Goal: Task Accomplishment & Management: Complete application form

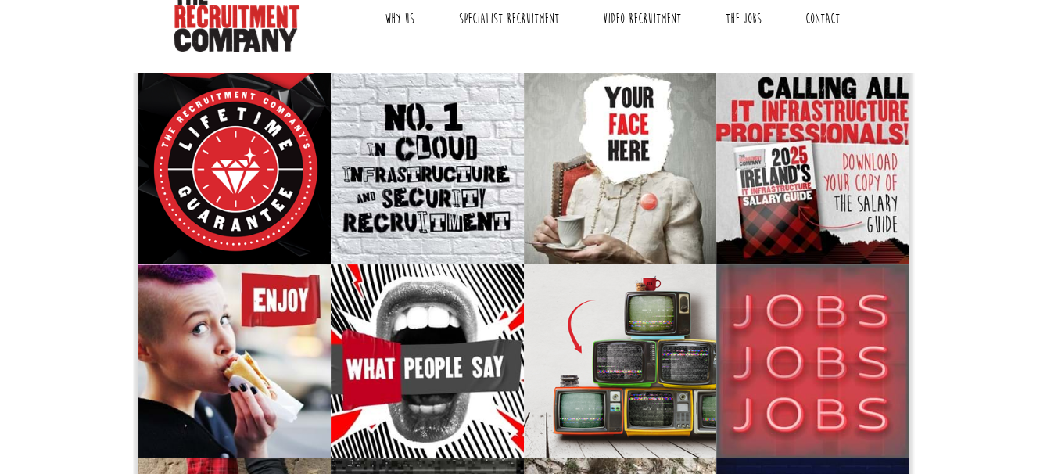
scroll to position [69, 0]
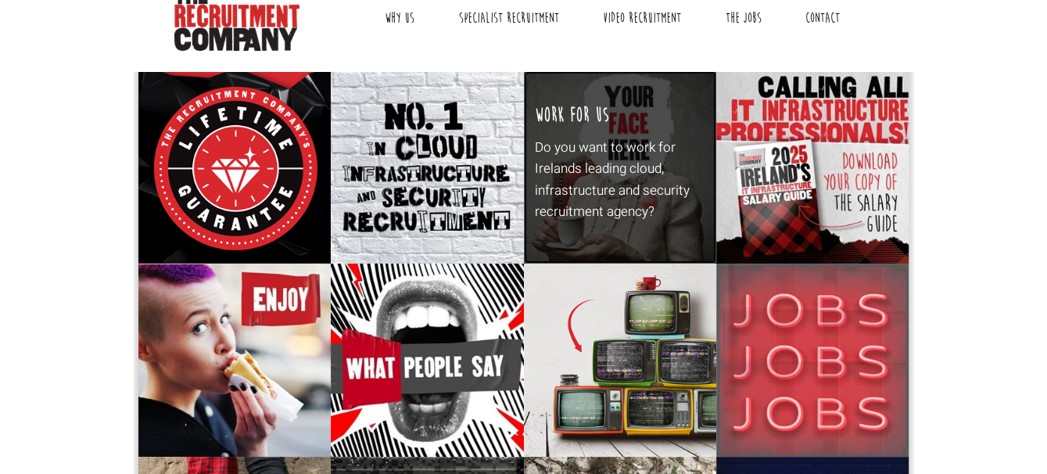
click at [649, 116] on div "Work For Us Do you want to work for Irelands leading cloud, infrastructure and …" at bounding box center [620, 167] width 192 height 192
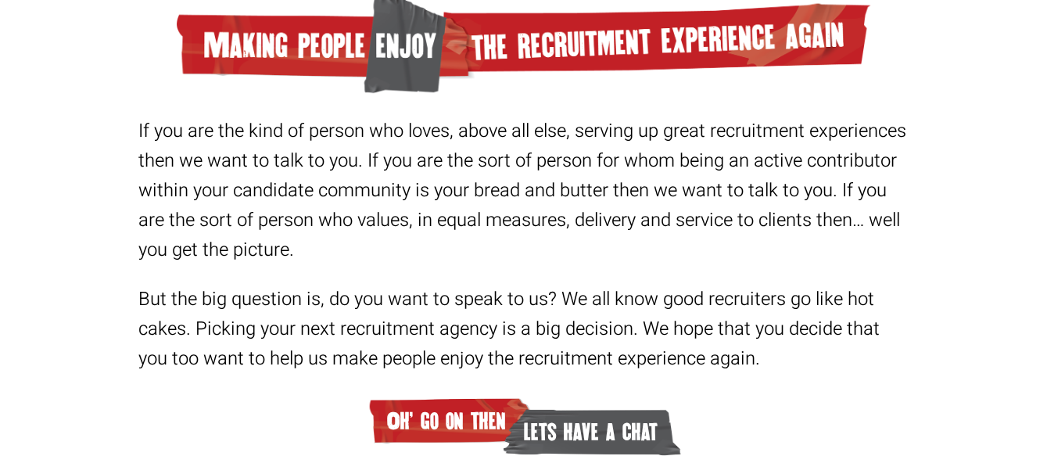
scroll to position [521, 0]
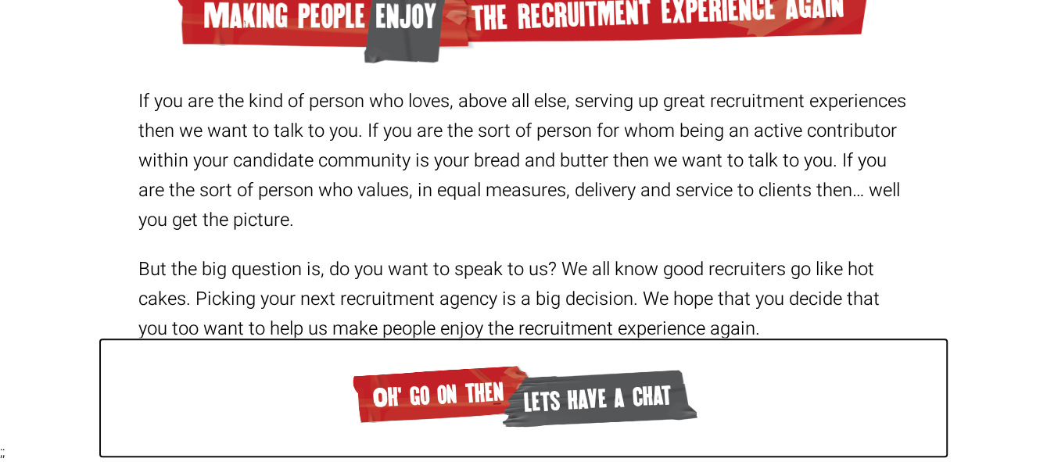
click at [557, 378] on span "lets have a chat" at bounding box center [598, 397] width 199 height 69
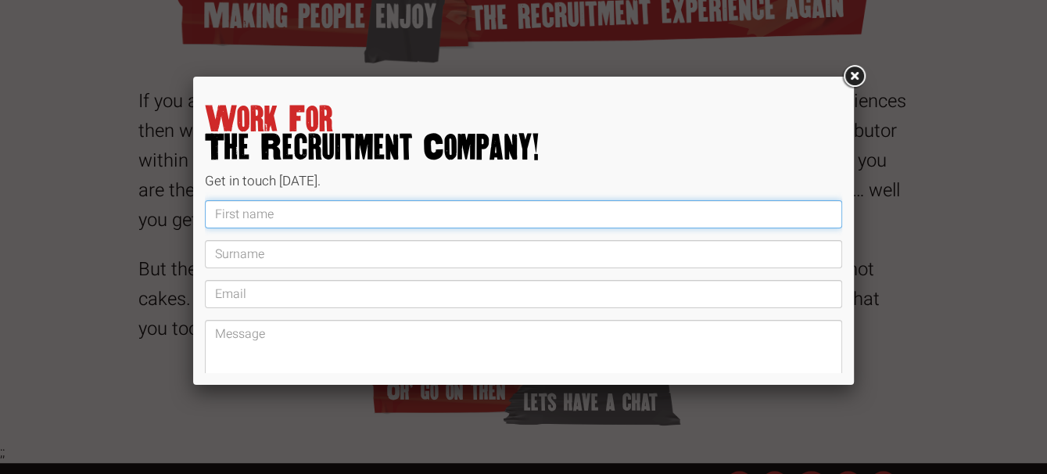
click at [368, 220] on input "text" at bounding box center [523, 214] width 637 height 28
type input "[PERSON_NAME]"
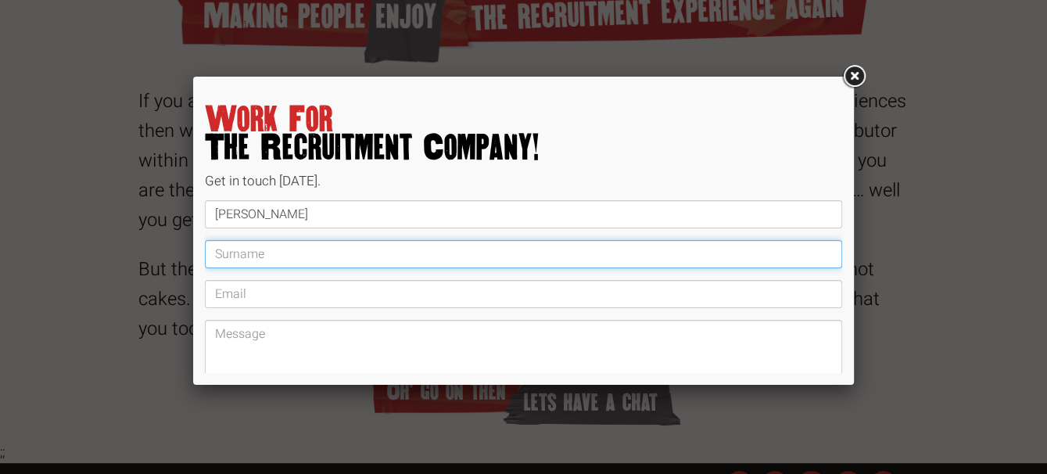
type input "[PERSON_NAME]"
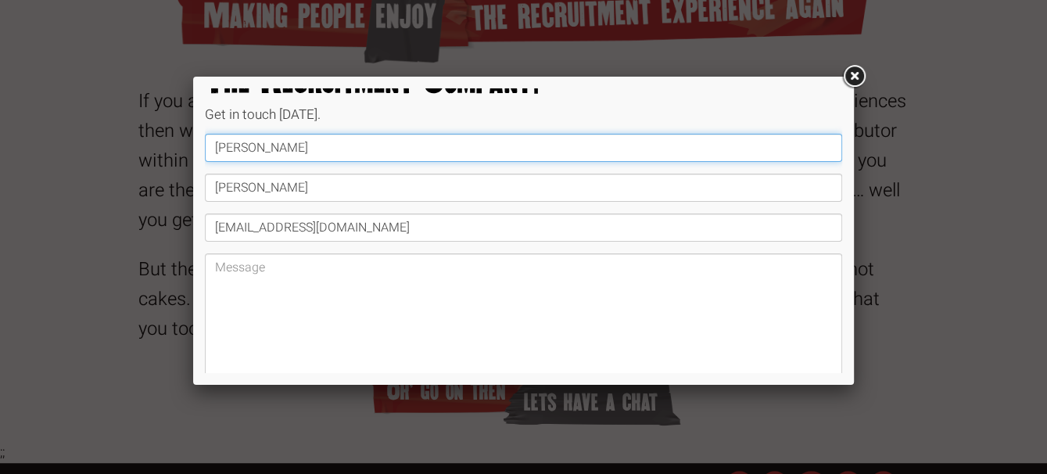
scroll to position [63, 0]
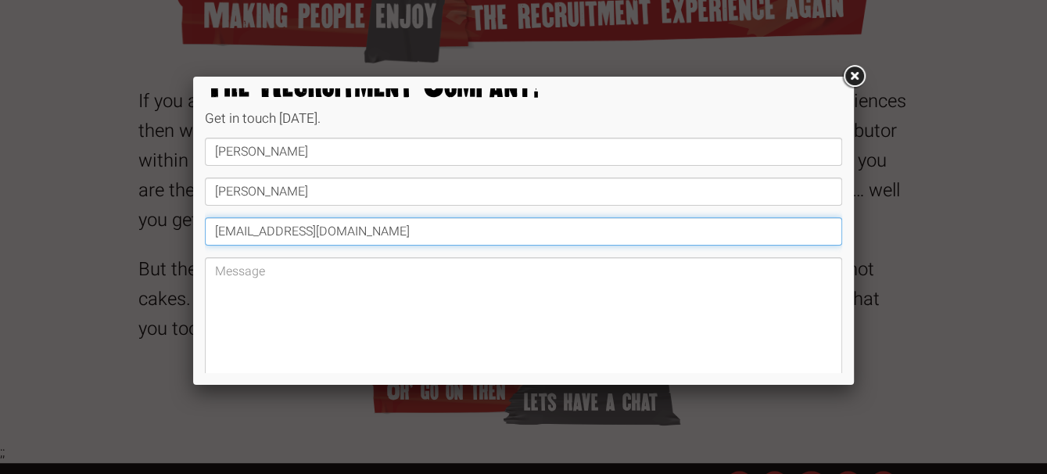
drag, startPoint x: 391, startPoint y: 240, endPoint x: 164, endPoint y: 237, distance: 226.7
type input "[EMAIL_ADDRESS][DOMAIN_NAME]"
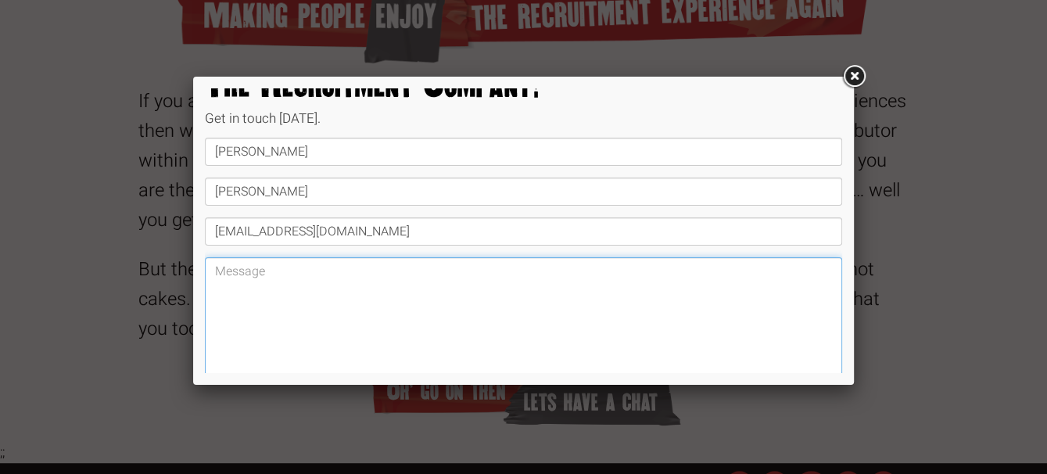
click at [357, 298] on textarea at bounding box center [523, 327] width 637 height 141
paste textarea "Hi [Name], My name is [PERSON_NAME], and I’m reaching out to express my interes…"
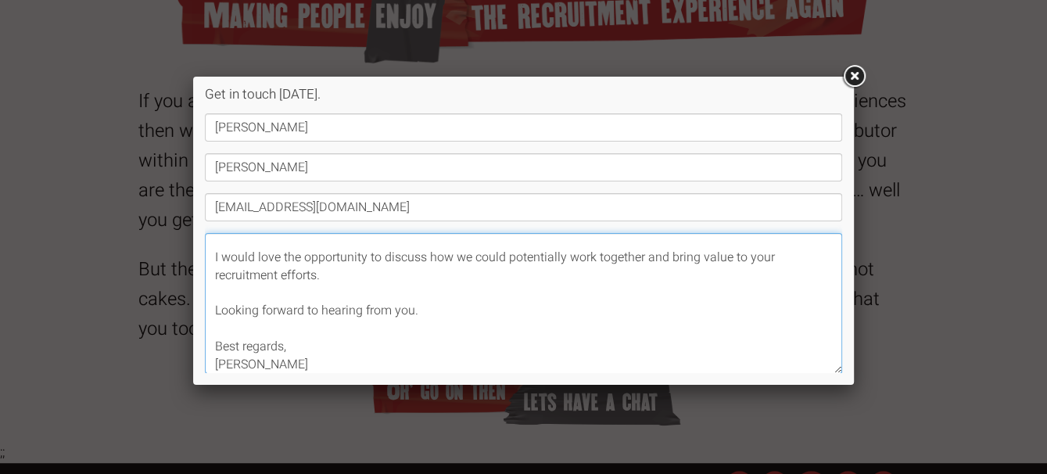
scroll to position [187, 0]
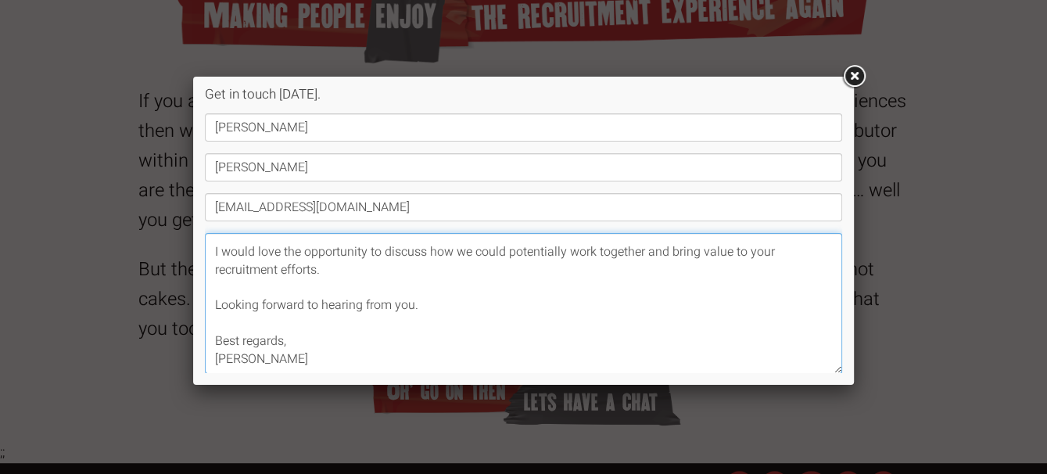
paste textarea "[URL][DOMAIN_NAME]"
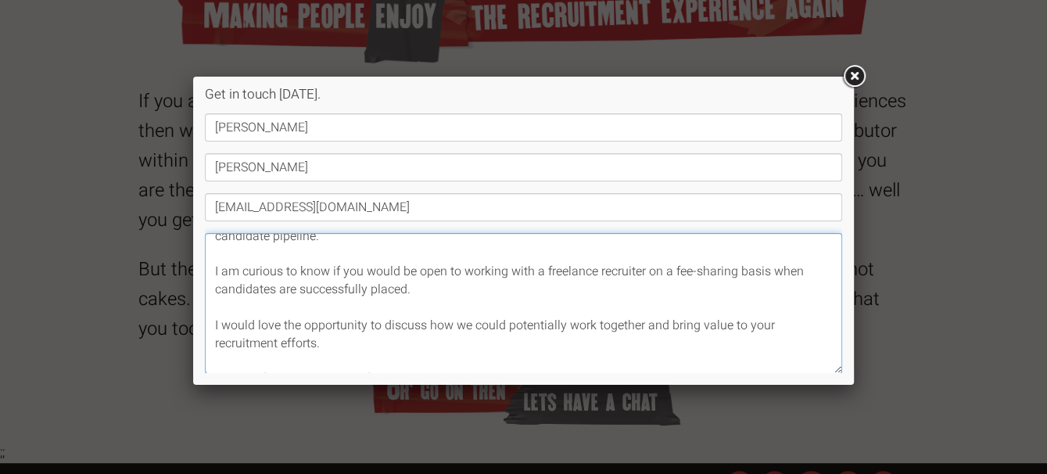
scroll to position [0, 0]
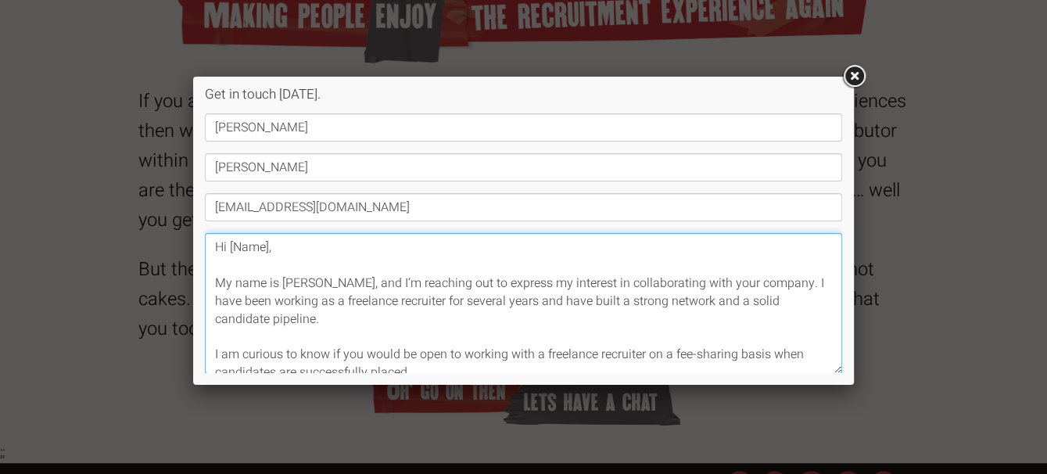
drag, startPoint x: 290, startPoint y: 248, endPoint x: 227, endPoint y: 249, distance: 63.3
click at [227, 249] on textarea "Hi [Name], My name is [PERSON_NAME], and I’m reaching out to express my interes…" at bounding box center [523, 303] width 637 height 141
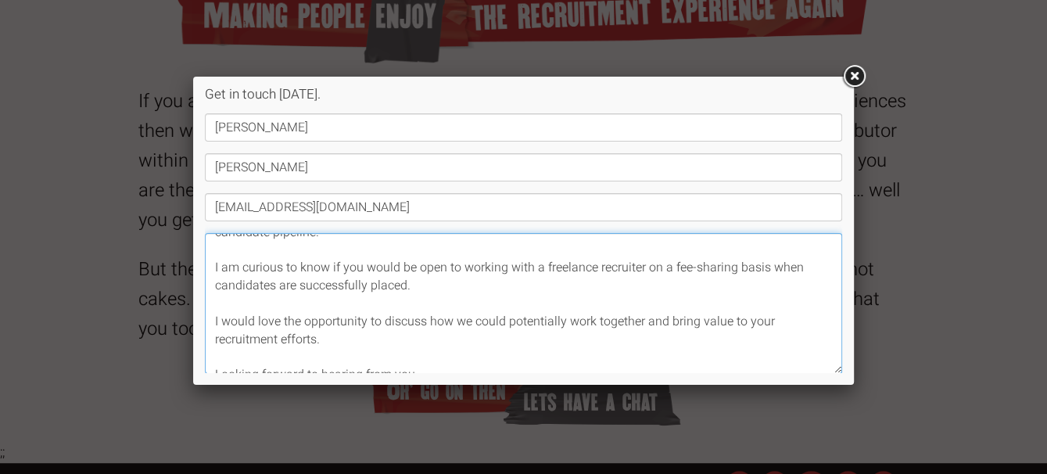
scroll to position [191, 0]
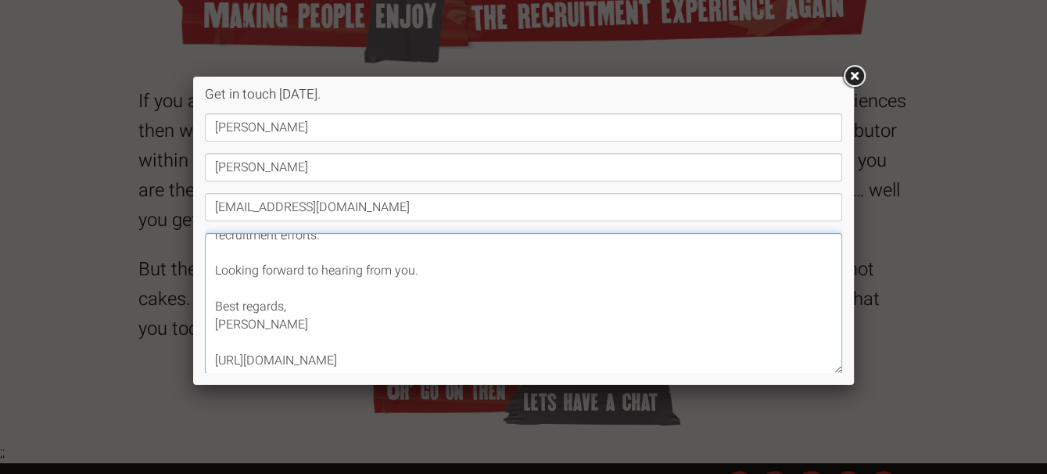
click at [481, 290] on textarea "Hi My name is [PERSON_NAME], and I’m reaching out to express my interest in col…" at bounding box center [523, 303] width 637 height 141
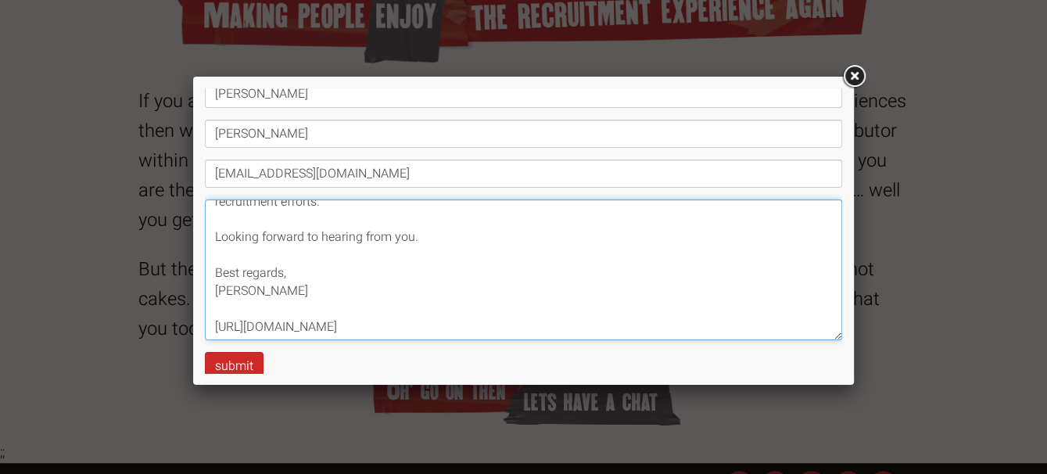
scroll to position [139, 0]
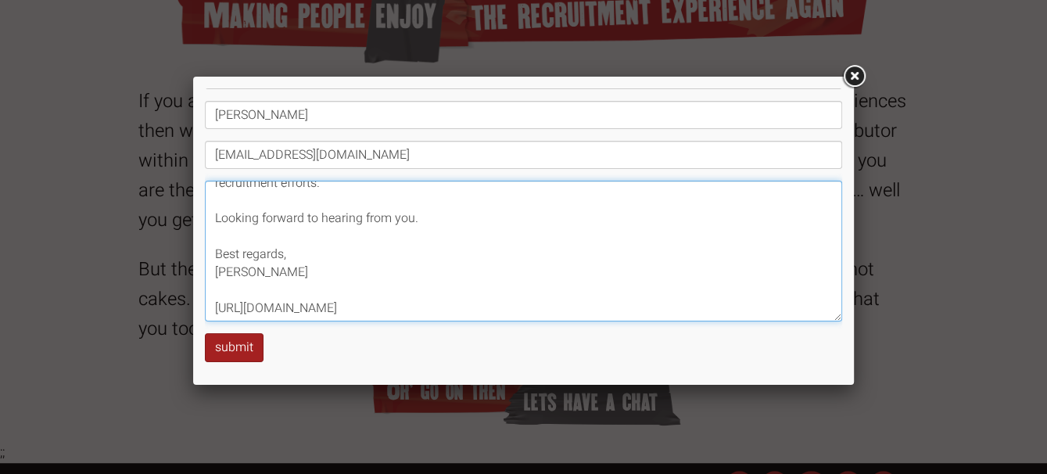
type textarea "Hi My name is [PERSON_NAME], and I’m reaching out to express my interest in col…"
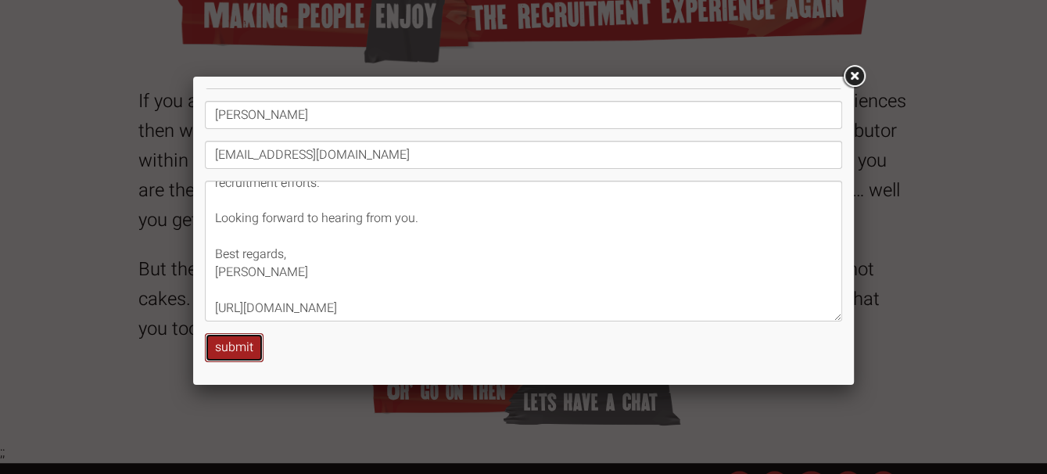
click at [231, 348] on button "submit" at bounding box center [234, 347] width 59 height 29
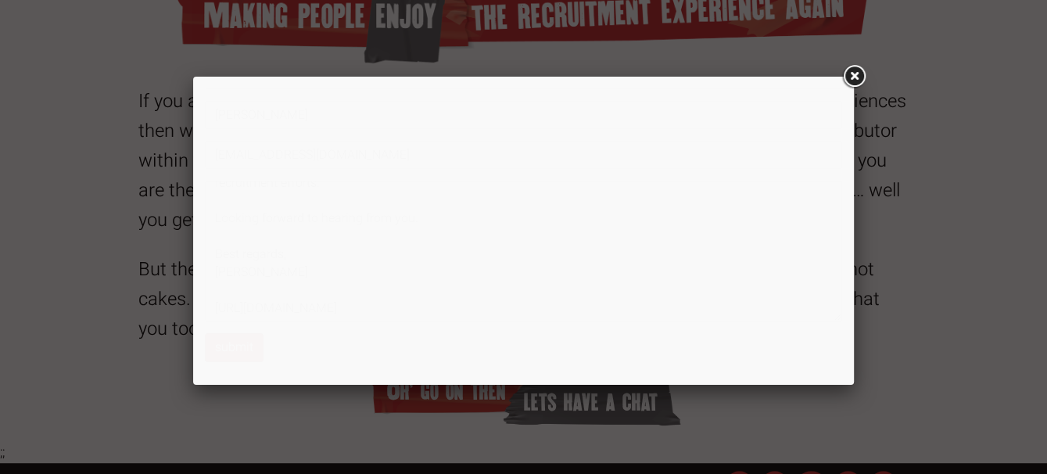
scroll to position [0, 0]
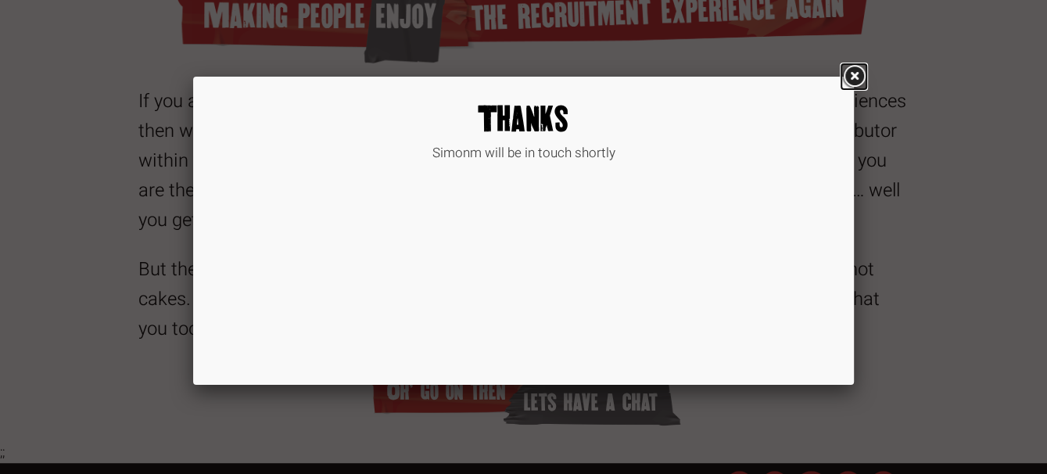
click at [850, 77] on link at bounding box center [853, 77] width 28 height 28
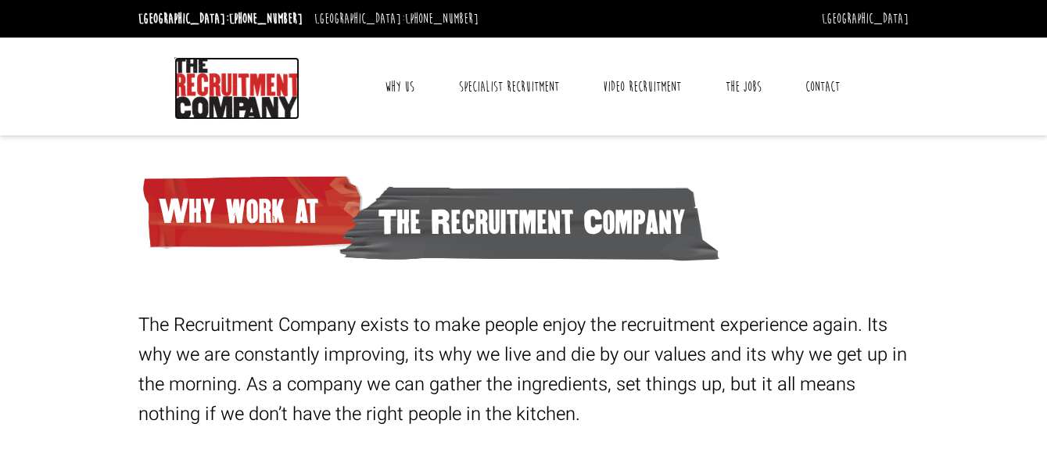
click at [174, 93] on img at bounding box center [236, 88] width 125 height 63
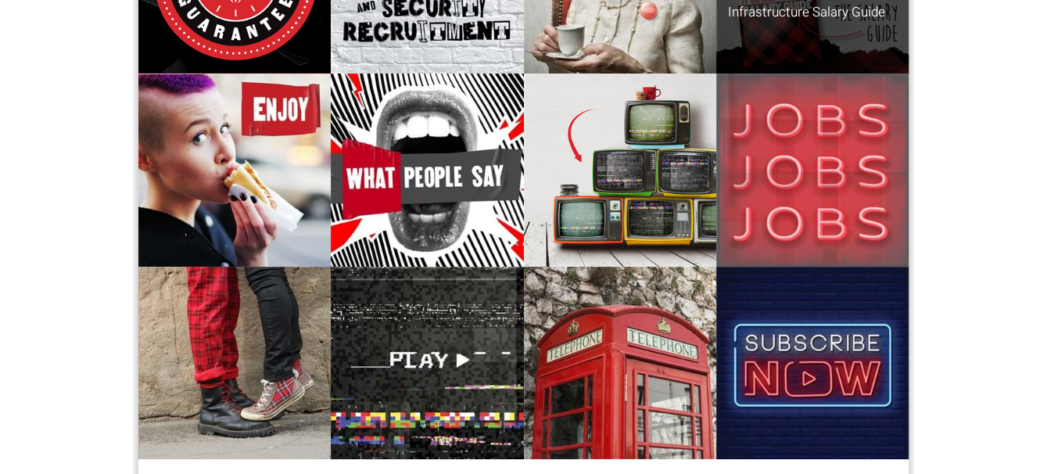
scroll to position [313, 0]
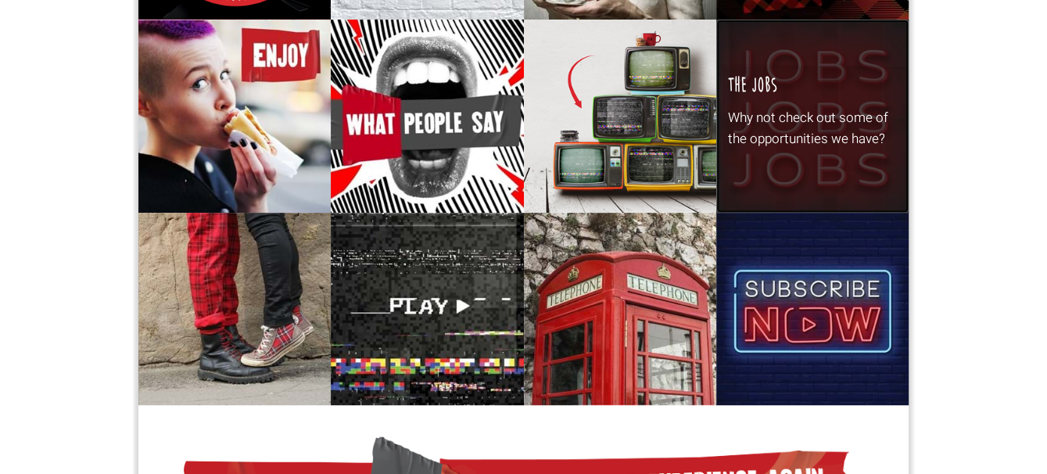
click at [908, 212] on div "The Jobs Why not check out some of the opportunities we have?" at bounding box center [812, 116] width 192 height 192
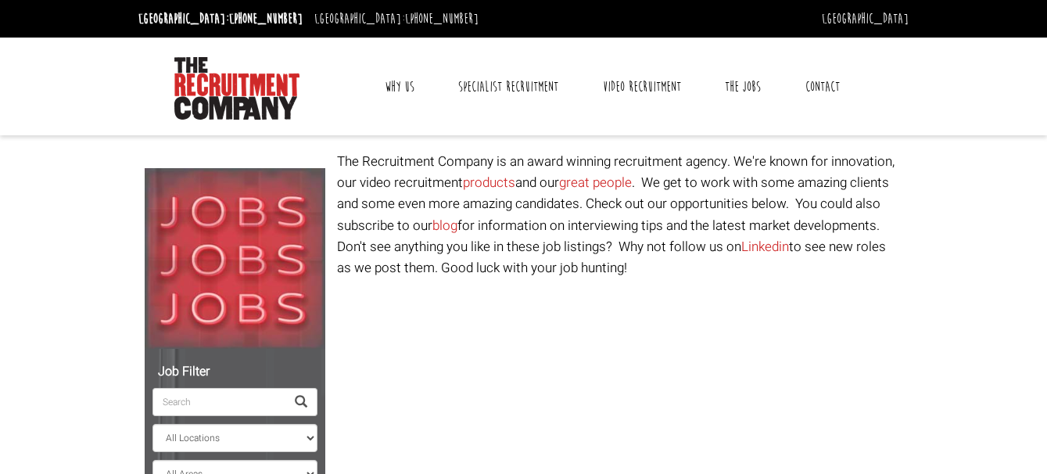
select select "Ireland"
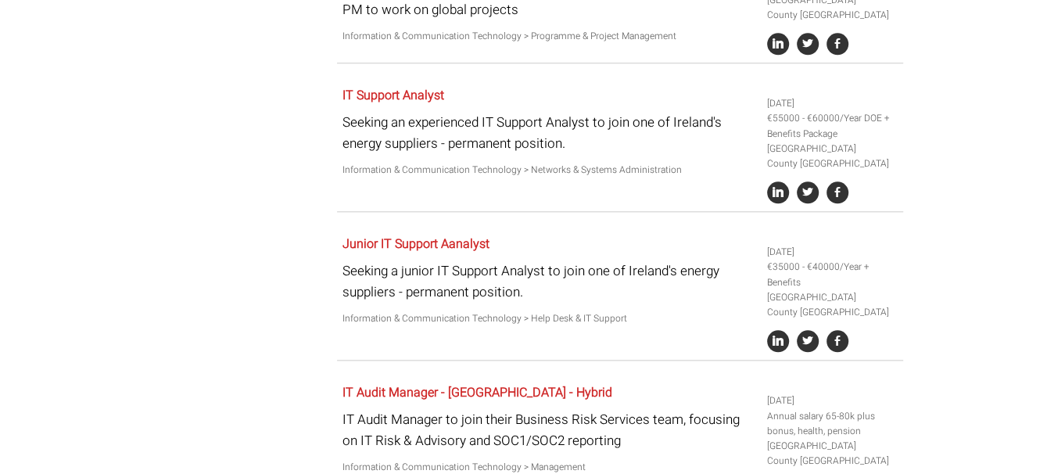
scroll to position [1237, 0]
